Goal: Navigation & Orientation: Find specific page/section

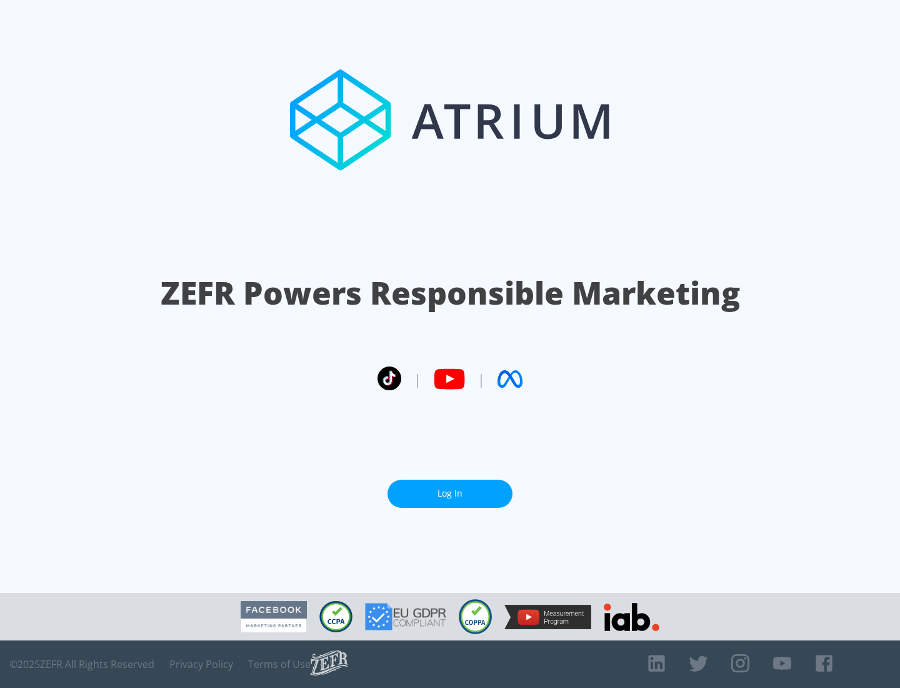
click at [450, 493] on link "Log In" at bounding box center [450, 493] width 125 height 28
